Goal: Unclear

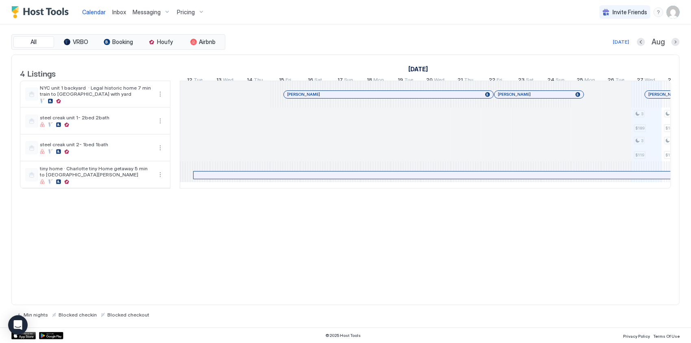
scroll to position [0, 452]
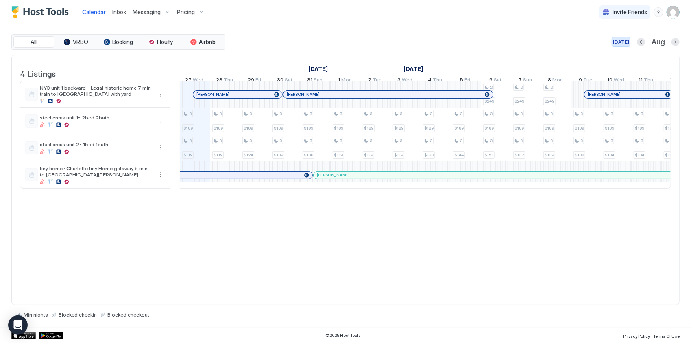
click at [619, 45] on div "[DATE]" at bounding box center [621, 41] width 16 height 7
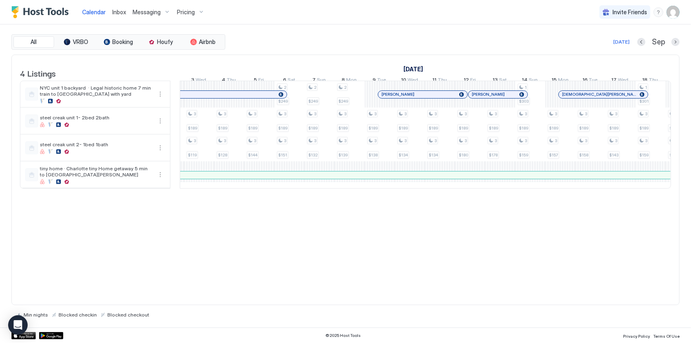
scroll to position [0, 644]
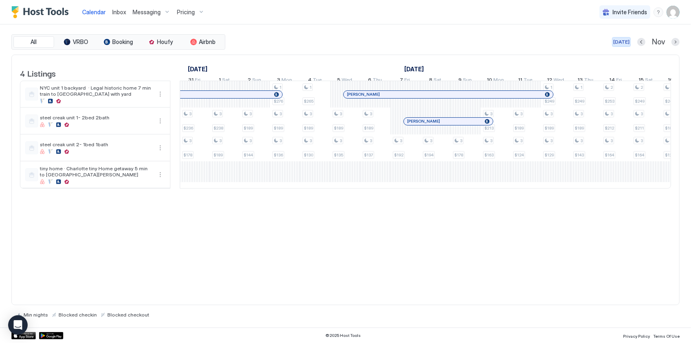
drag, startPoint x: 619, startPoint y: 44, endPoint x: 613, endPoint y: 58, distance: 14.9
click at [619, 44] on div "[DATE]" at bounding box center [622, 41] width 16 height 7
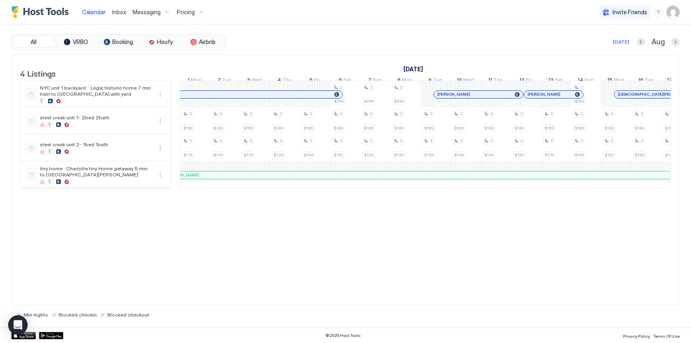
scroll to position [0, 452]
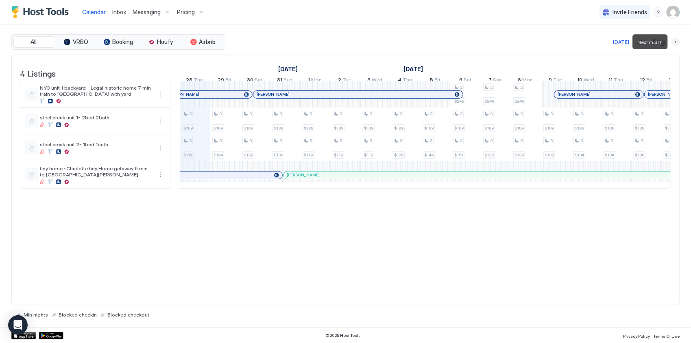
click at [672, 42] on button "Next month" at bounding box center [676, 42] width 8 height 8
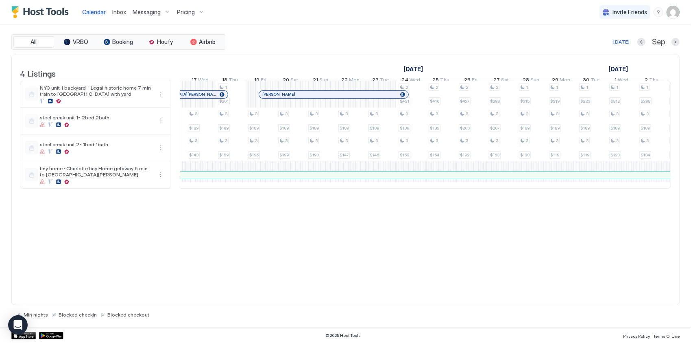
scroll to position [0, 97]
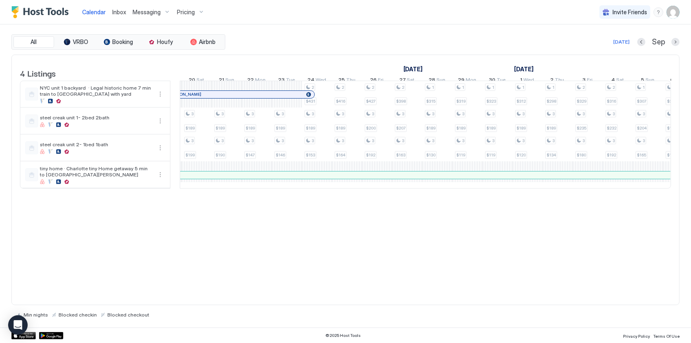
drag, startPoint x: 438, startPoint y: 181, endPoint x: 461, endPoint y: 176, distance: 24.3
click at [461, 176] on div "[PERSON_NAME]" at bounding box center [194, 174] width 1203 height 7
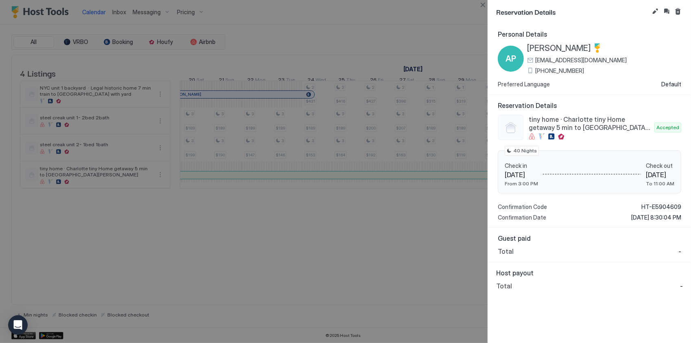
click at [373, 208] on div at bounding box center [345, 171] width 691 height 343
drag, startPoint x: 410, startPoint y: 194, endPoint x: 499, endPoint y: 146, distance: 100.8
click at [418, 189] on div at bounding box center [345, 171] width 691 height 343
click at [483, 4] on button "Close" at bounding box center [483, 5] width 10 height 10
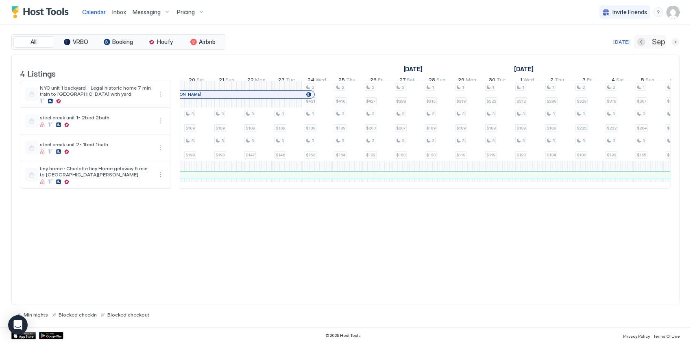
click at [674, 44] on button "Next month" at bounding box center [676, 42] width 8 height 8
